Goal: Task Accomplishment & Management: Manage account settings

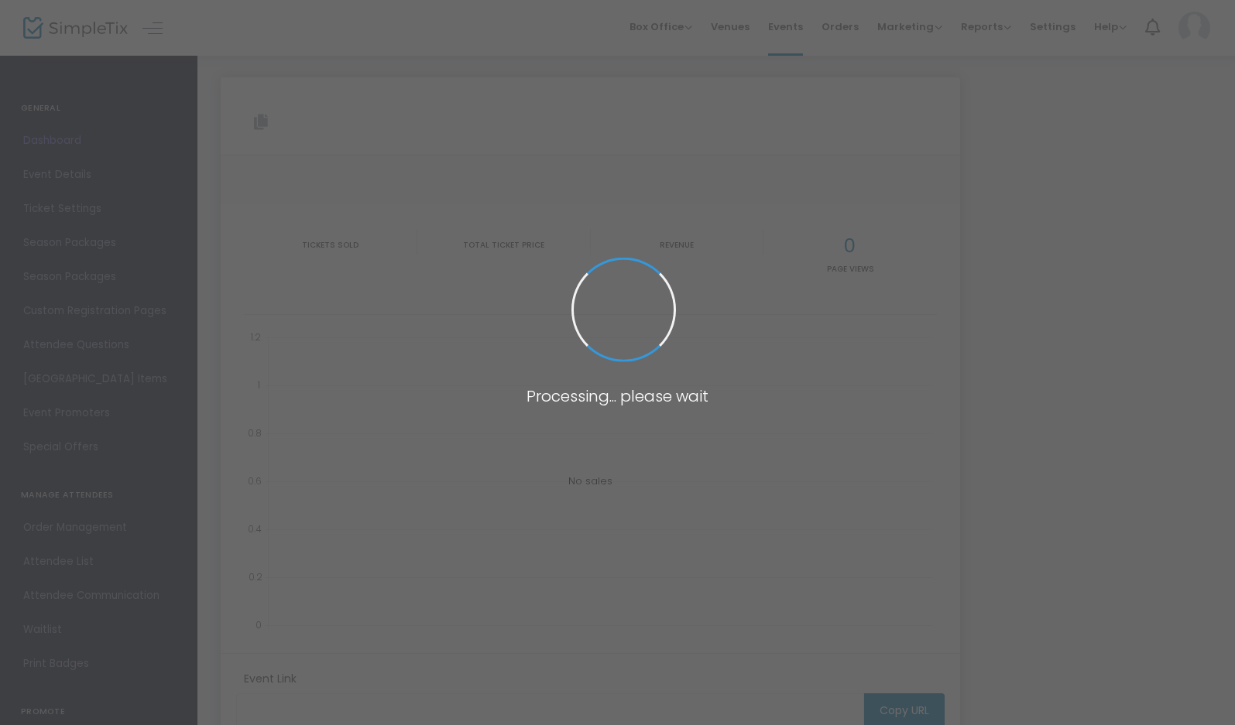
type input "[URL][DOMAIN_NAME]"
